Goal: Transaction & Acquisition: Book appointment/travel/reservation

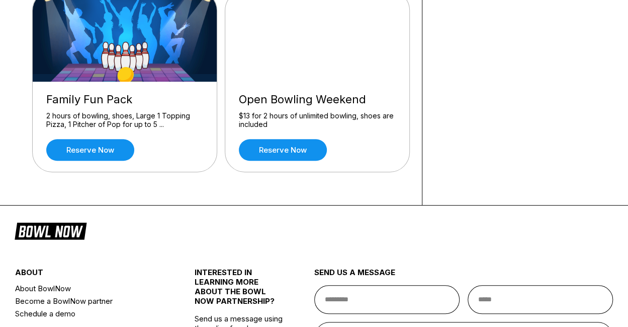
scroll to position [323, 0]
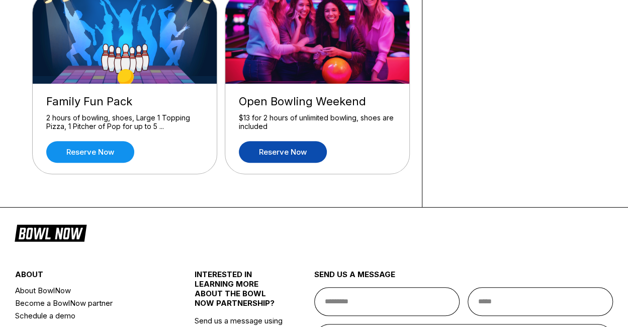
click at [305, 152] on link "Reserve now" at bounding box center [283, 152] width 88 height 22
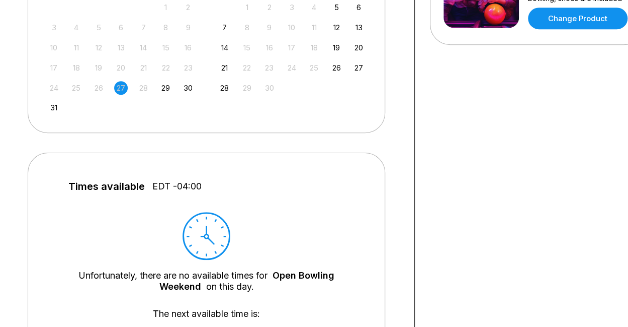
scroll to position [292, 8]
click at [56, 108] on div "31" at bounding box center [54, 108] width 14 height 14
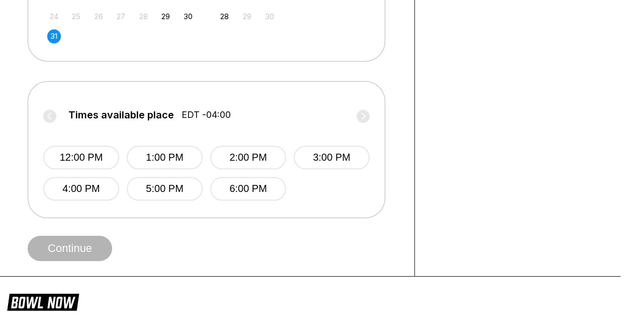
scroll to position [364, 8]
click at [259, 192] on button "6:00 PM" at bounding box center [248, 188] width 76 height 24
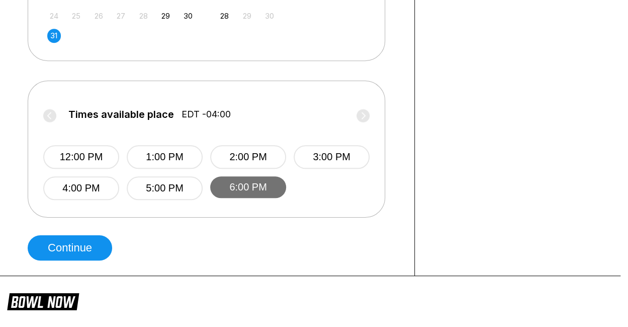
click at [258, 185] on button "6:00 PM" at bounding box center [248, 187] width 76 height 22
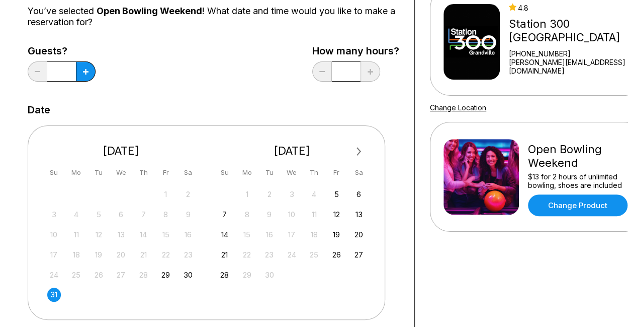
scroll to position [105, 8]
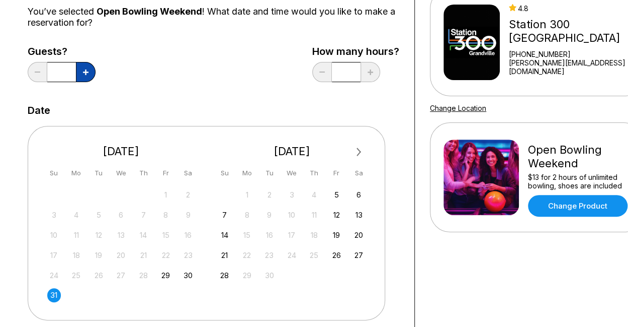
click at [86, 77] on button at bounding box center [86, 72] width 20 height 20
type input "*"
click at [150, 78] on div "Guests? * How many hours? *" at bounding box center [214, 66] width 372 height 41
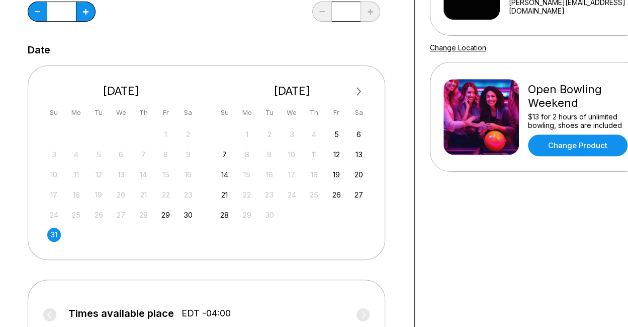
scroll to position [166, 8]
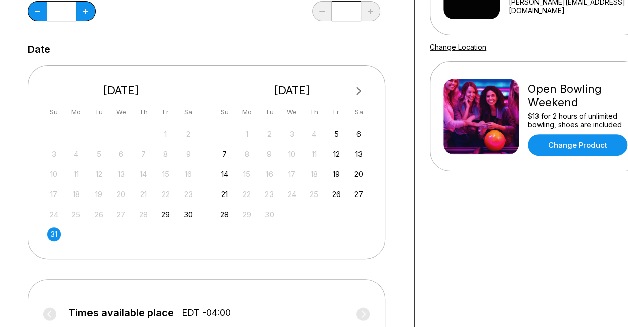
click at [226, 203] on div "1 2 3 4 5 6 7 8 9 10 11 12 13 14 15 16 17 18 19 20 21 22 23 24 25 26 27 28 29 3…" at bounding box center [292, 173] width 151 height 95
click at [223, 192] on div "21" at bounding box center [225, 194] width 14 height 14
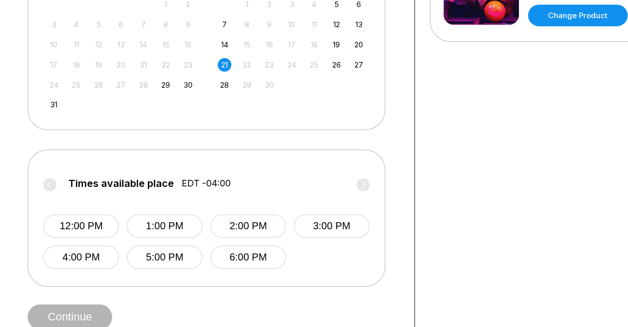
scroll to position [339, 8]
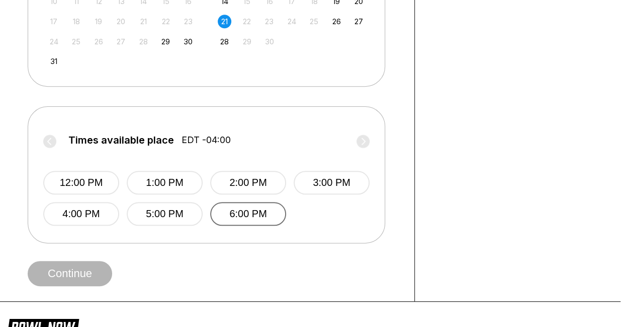
click at [246, 215] on button "6:00 PM" at bounding box center [248, 214] width 76 height 24
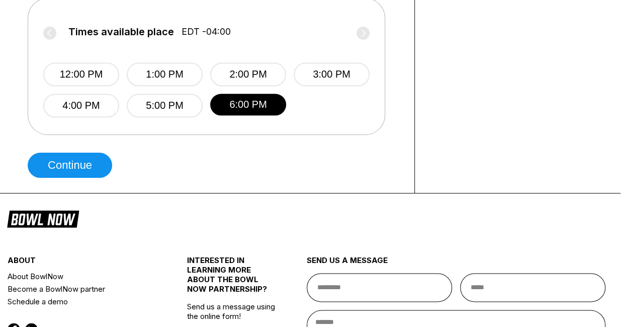
scroll to position [448, 8]
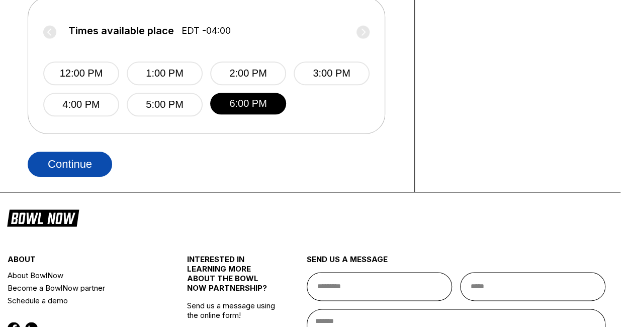
click at [91, 174] on button "Continue" at bounding box center [70, 163] width 85 height 25
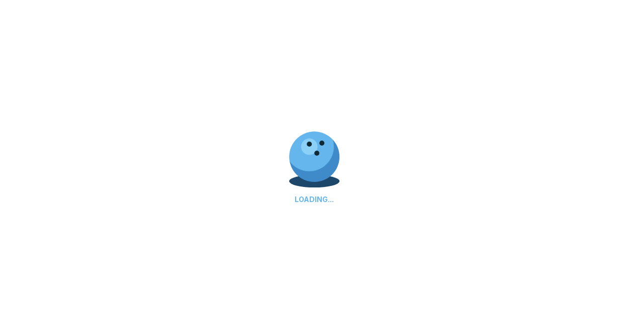
select select "**"
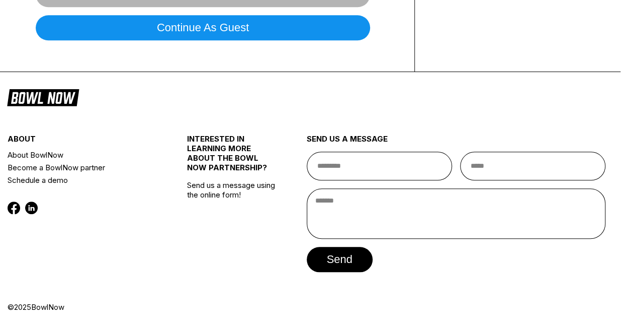
scroll to position [0, 0]
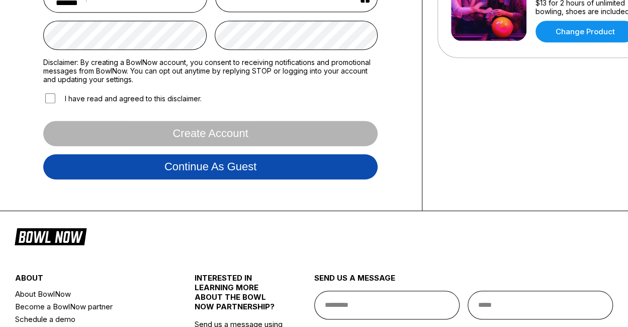
click at [126, 167] on button "Continue as guest" at bounding box center [210, 166] width 335 height 25
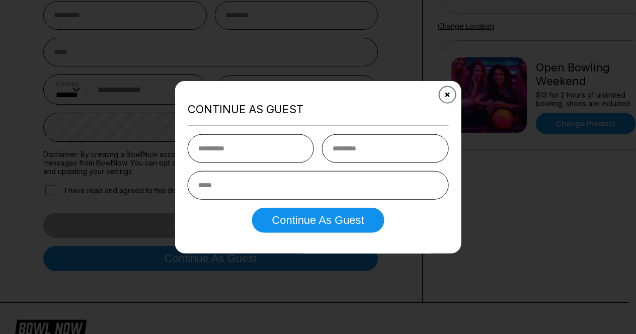
click at [448, 98] on button "Close" at bounding box center [447, 95] width 25 height 25
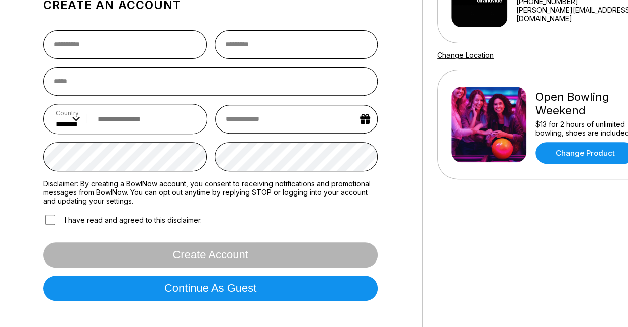
scroll to position [0, 0]
